Goal: Task Accomplishment & Management: Use online tool/utility

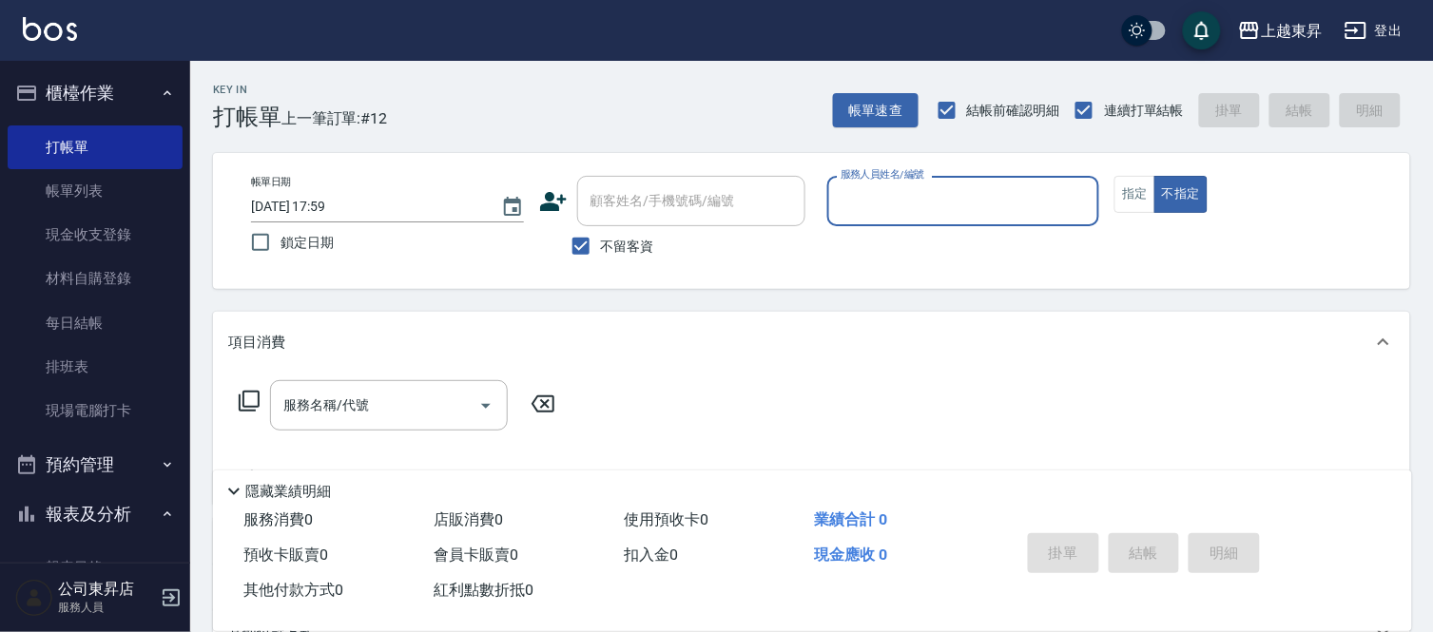
click at [896, 204] on input "服務人員姓名/編號" at bounding box center [964, 200] width 256 height 33
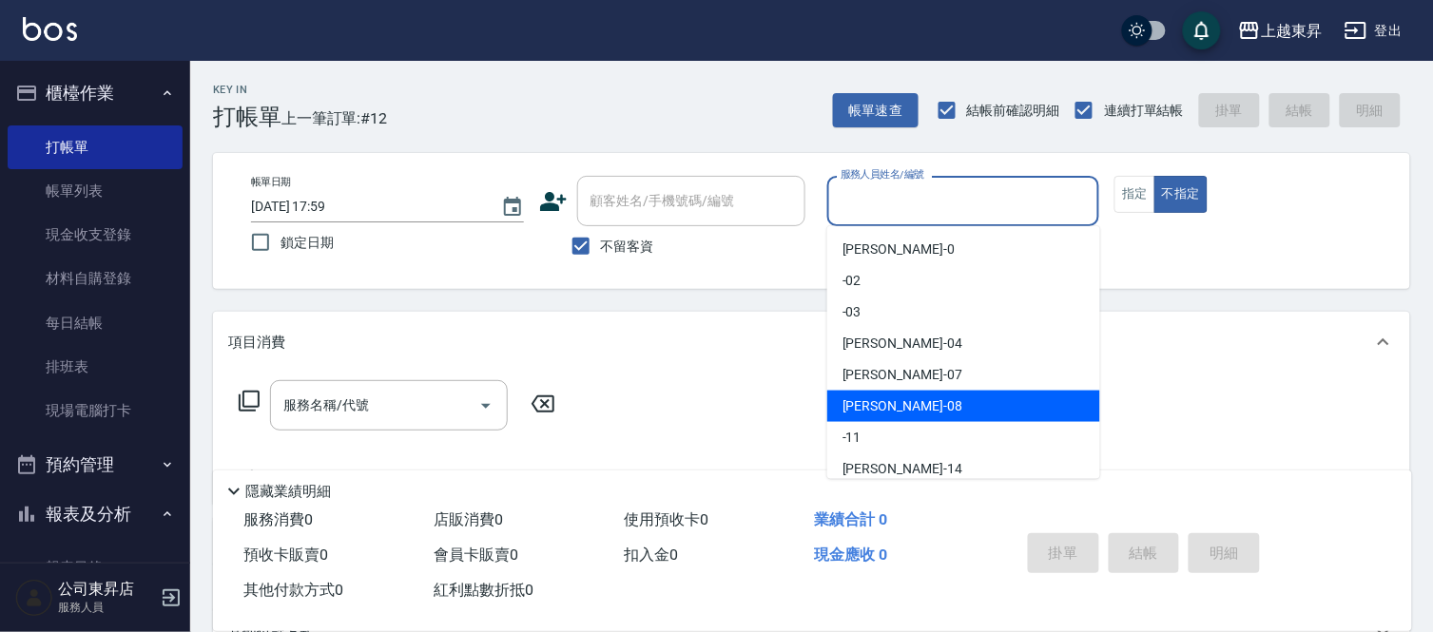
click at [914, 396] on div "[PERSON_NAME]-08" at bounding box center [963, 406] width 273 height 31
type input "[PERSON_NAME]-08"
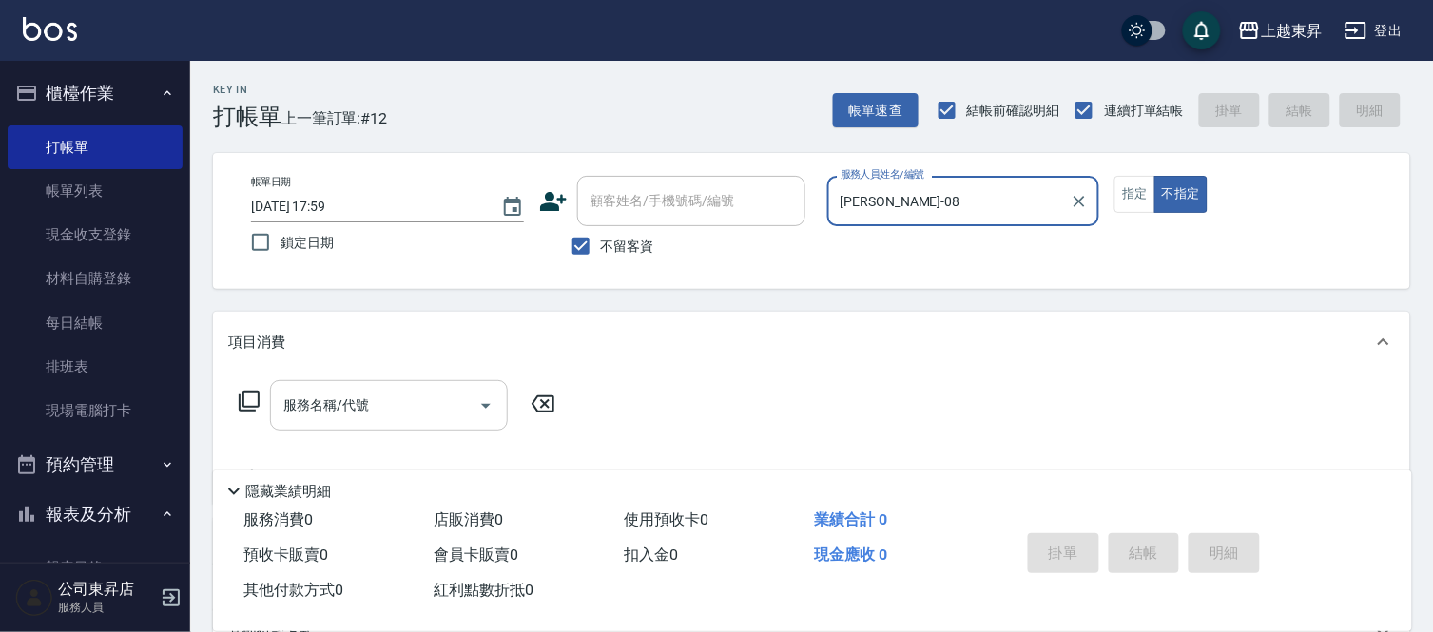
click at [430, 402] on input "服務名稱/代號" at bounding box center [375, 405] width 192 height 33
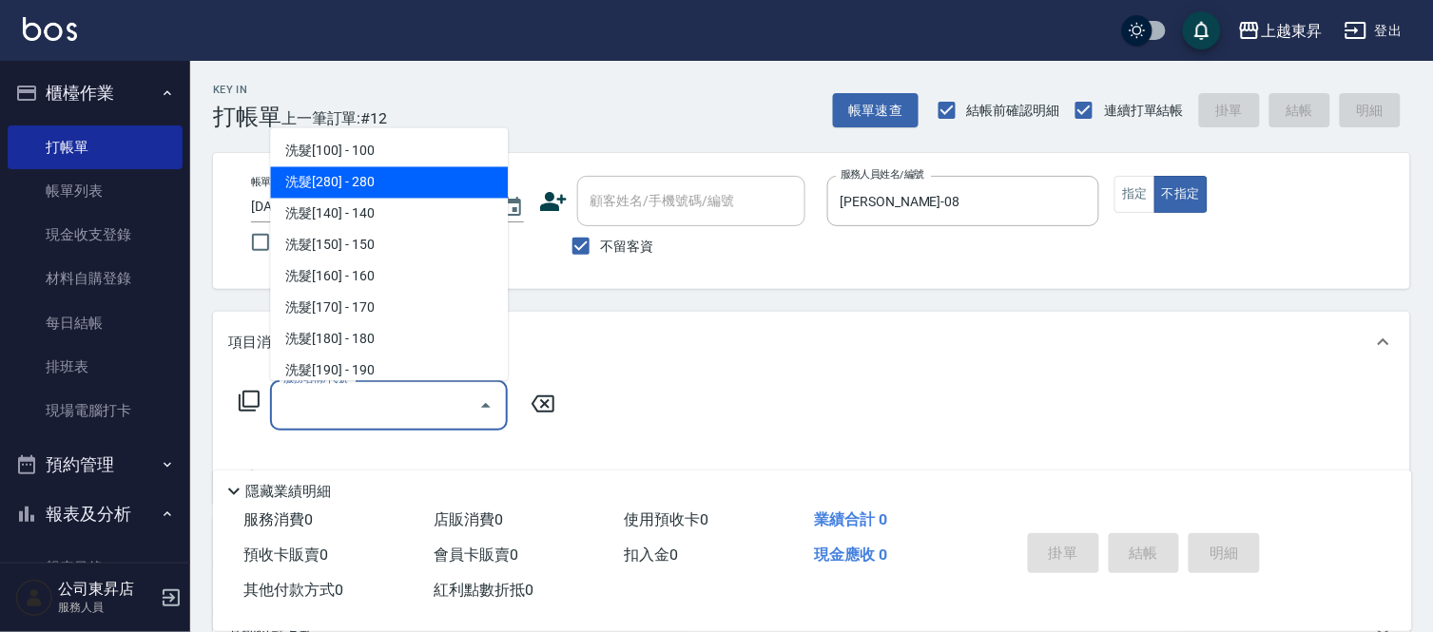
click at [403, 176] on span "洗髮[280] - 280" at bounding box center [389, 182] width 238 height 31
type input "洗髮[280](202)"
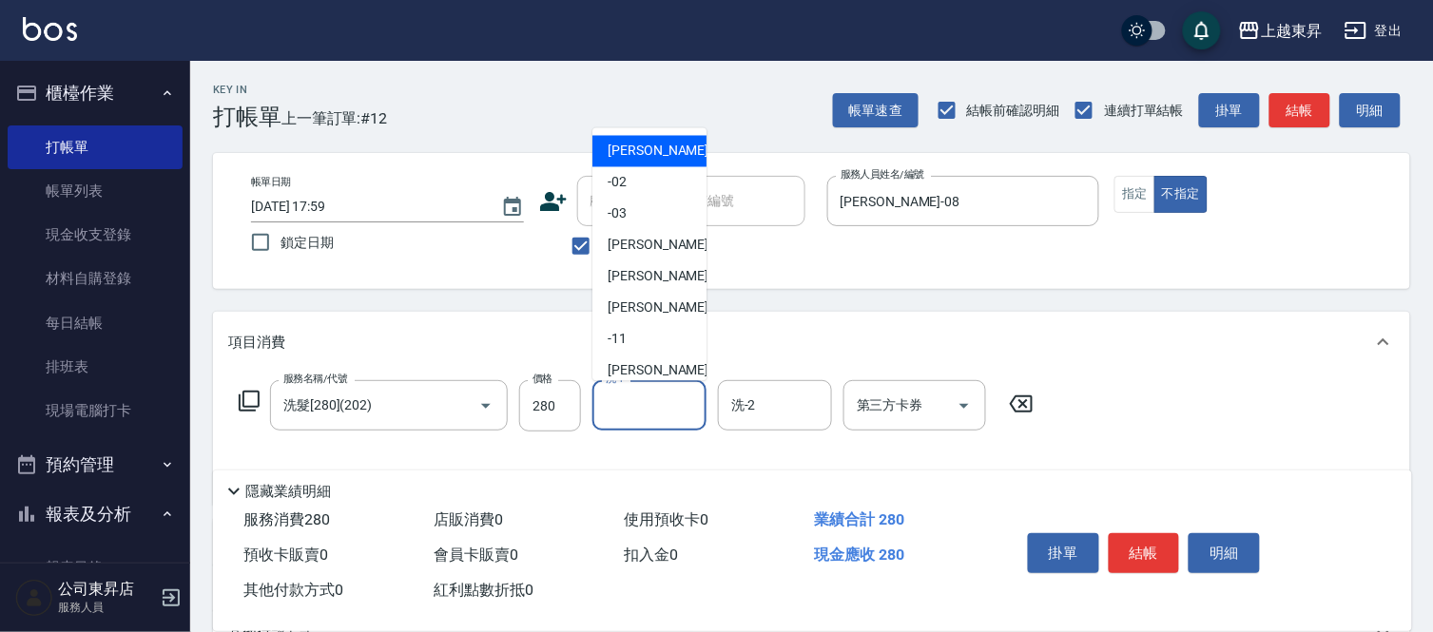
click at [651, 401] on input "洗-1" at bounding box center [649, 405] width 97 height 33
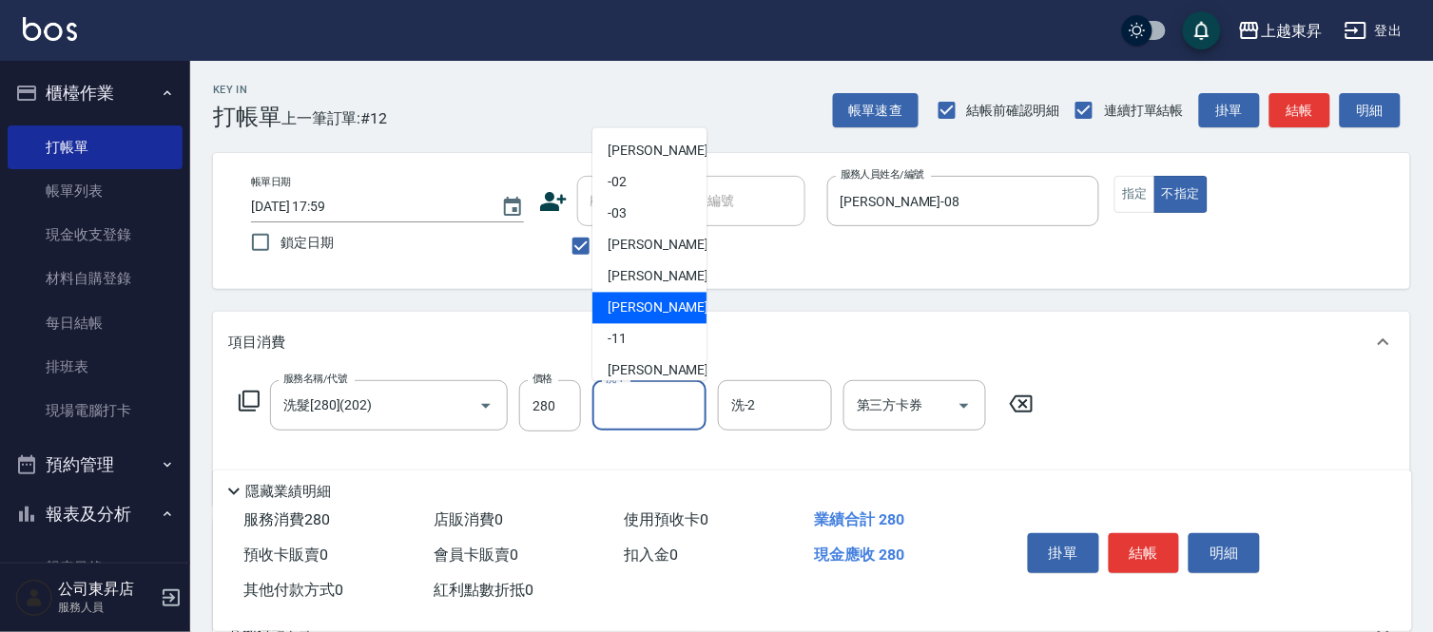
click at [635, 305] on span "[PERSON_NAME]-08" at bounding box center [667, 308] width 120 height 20
type input "[PERSON_NAME]-08"
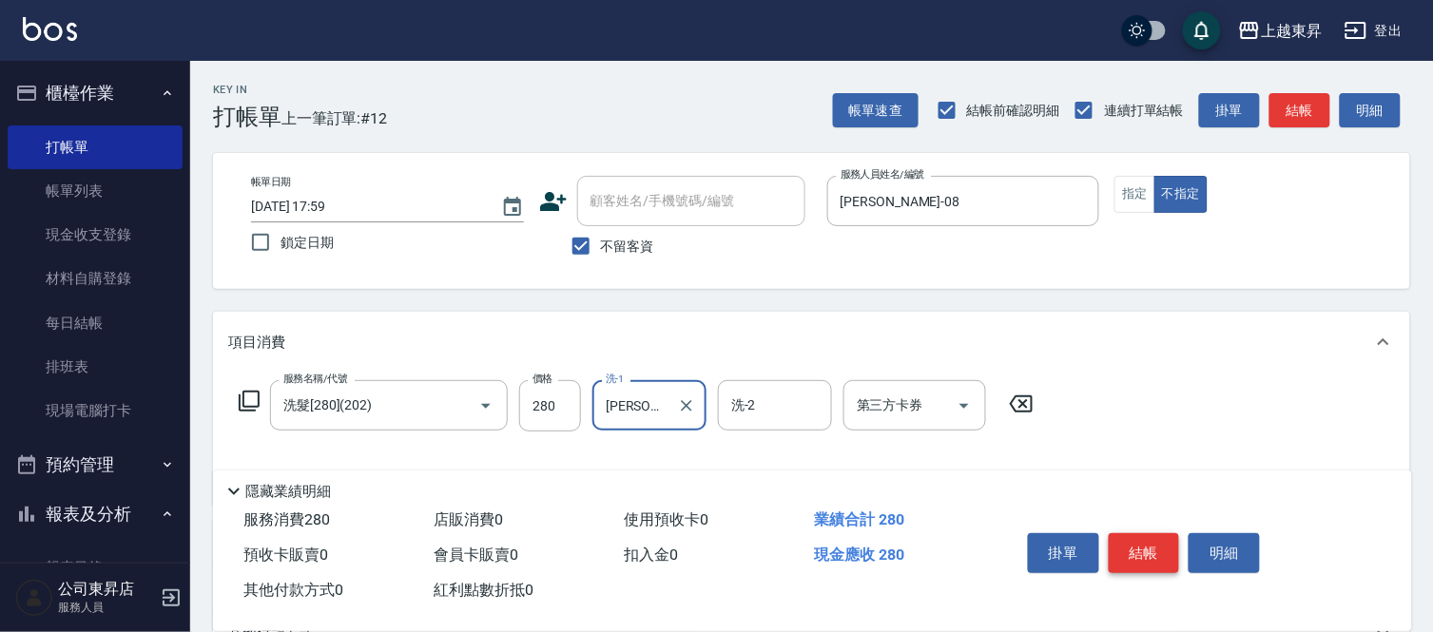
click at [1127, 549] on button "結帳" at bounding box center [1143, 553] width 71 height 40
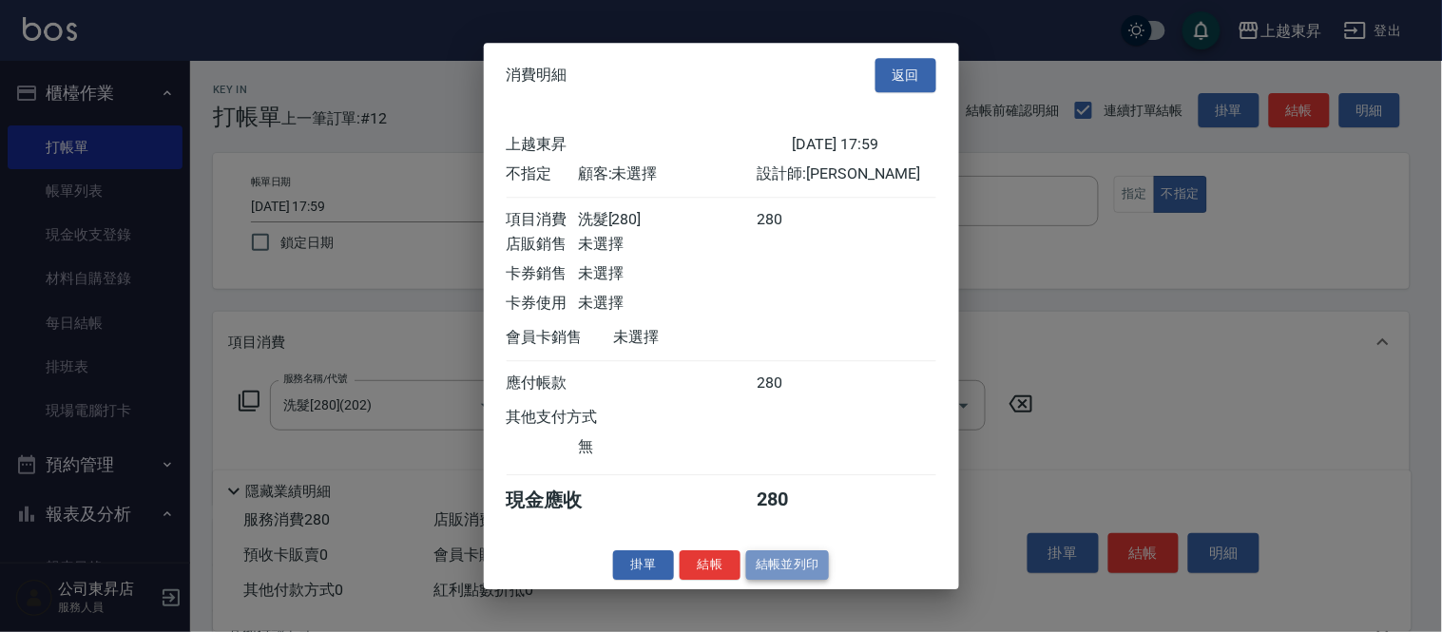
click at [795, 580] on button "結帳並列印" at bounding box center [787, 564] width 83 height 29
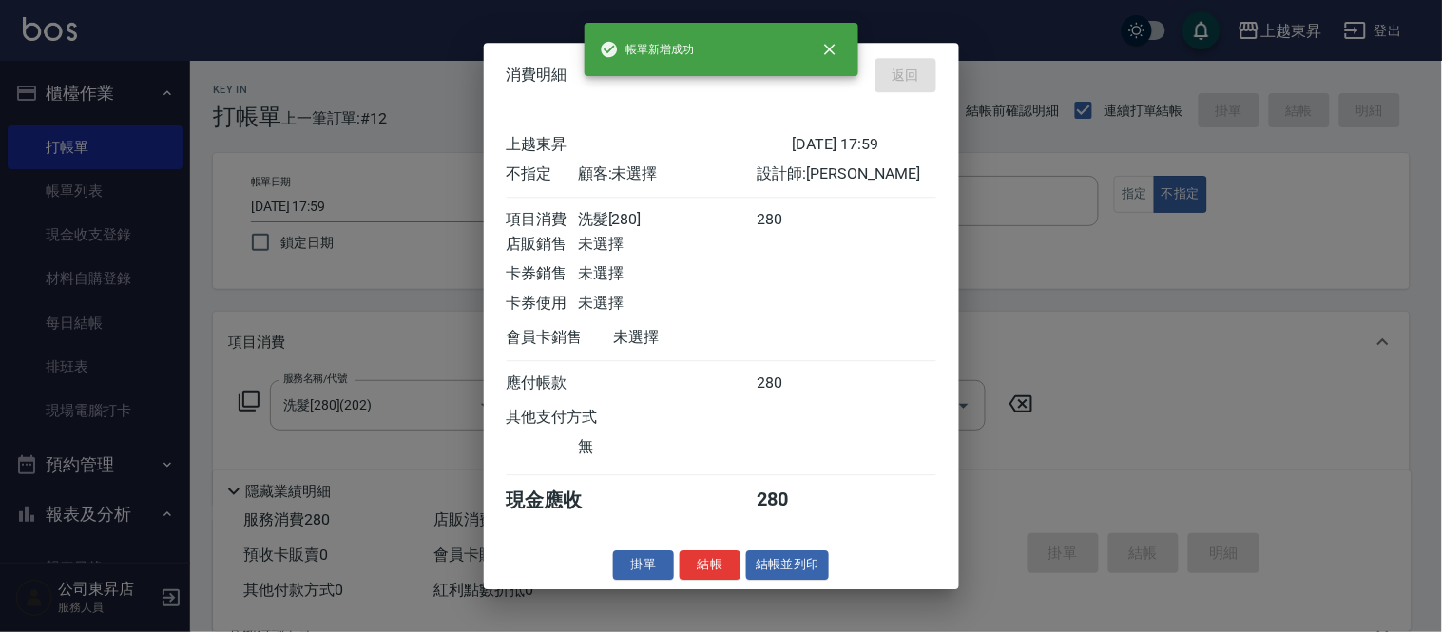
type input "[DATE] 18:38"
